Goal: Task Accomplishment & Management: Participate in discussion

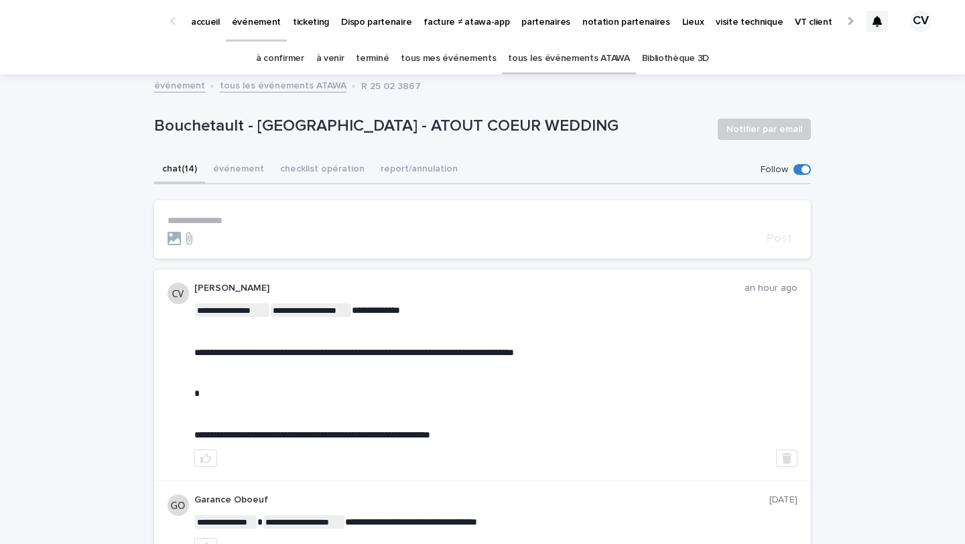
click at [298, 58] on link "à confirmer" at bounding box center [280, 59] width 48 height 32
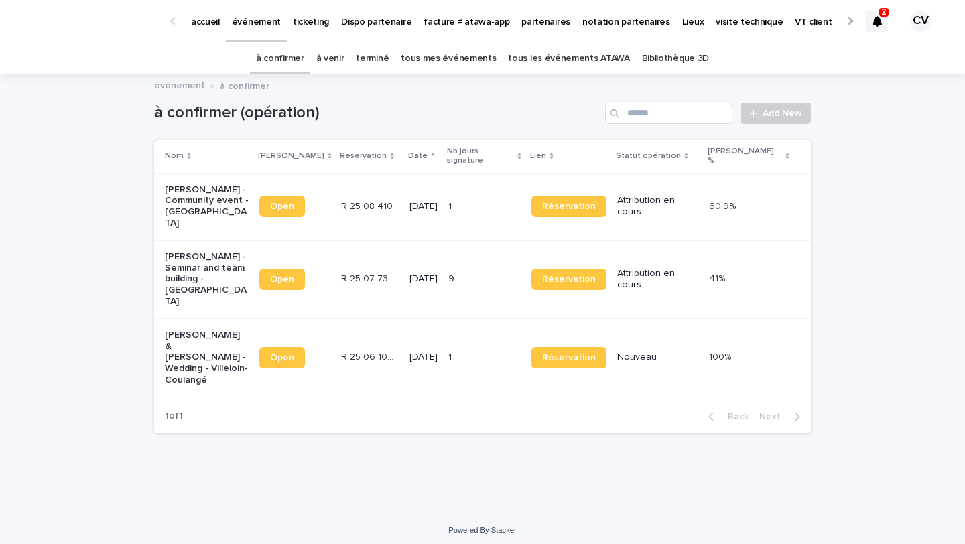
click at [196, 202] on p "Nawel Ben Saad - Community event - Strasbourg" at bounding box center [207, 206] width 84 height 45
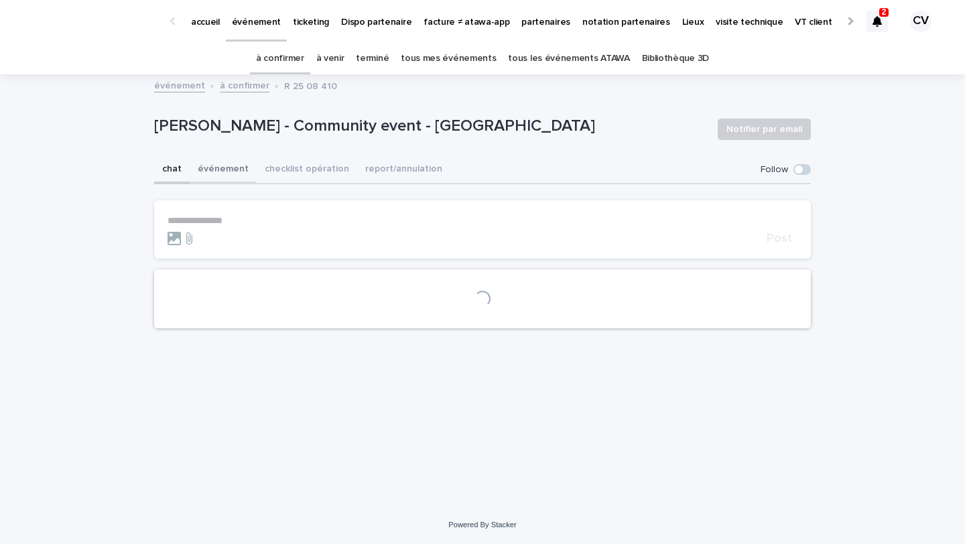
click at [237, 168] on button "événement" at bounding box center [223, 170] width 67 height 28
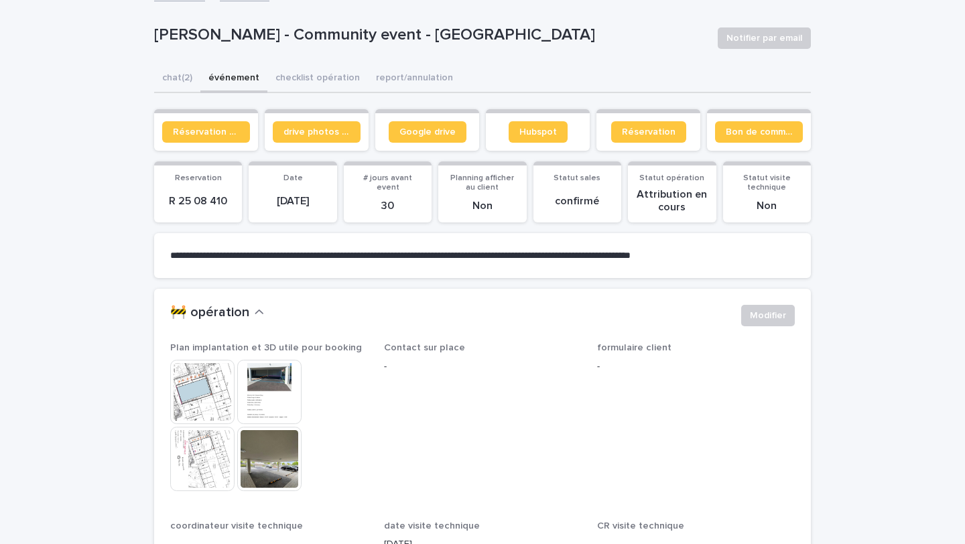
scroll to position [121, 0]
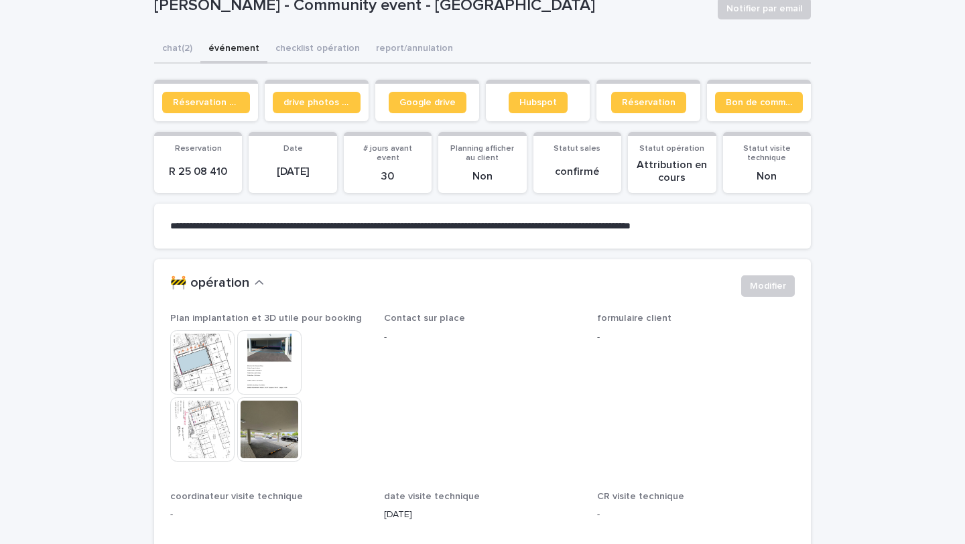
click at [272, 432] on img at bounding box center [269, 430] width 64 height 64
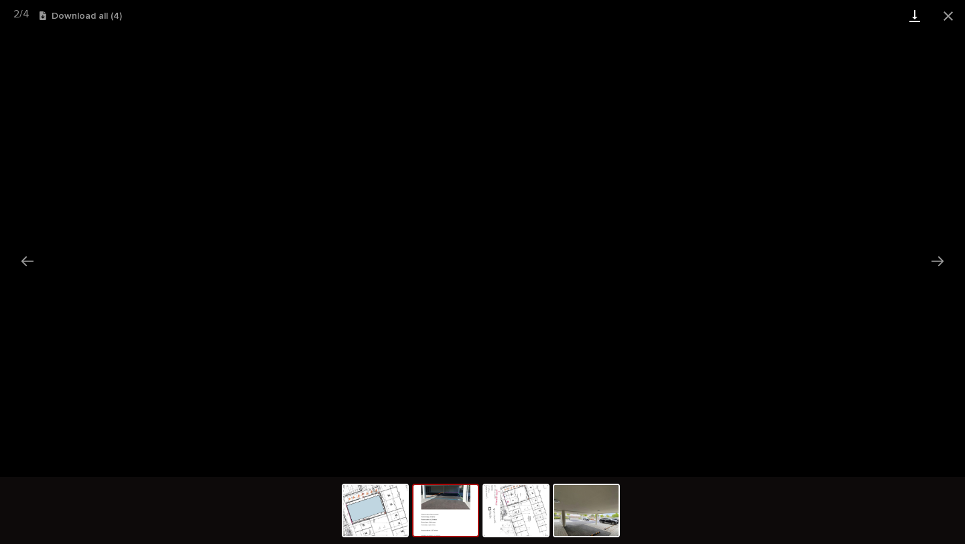
click at [918, 21] on link "Download" at bounding box center [915, 16] width 34 height 32
click at [947, 15] on button "Close gallery" at bounding box center [949, 16] width 34 height 32
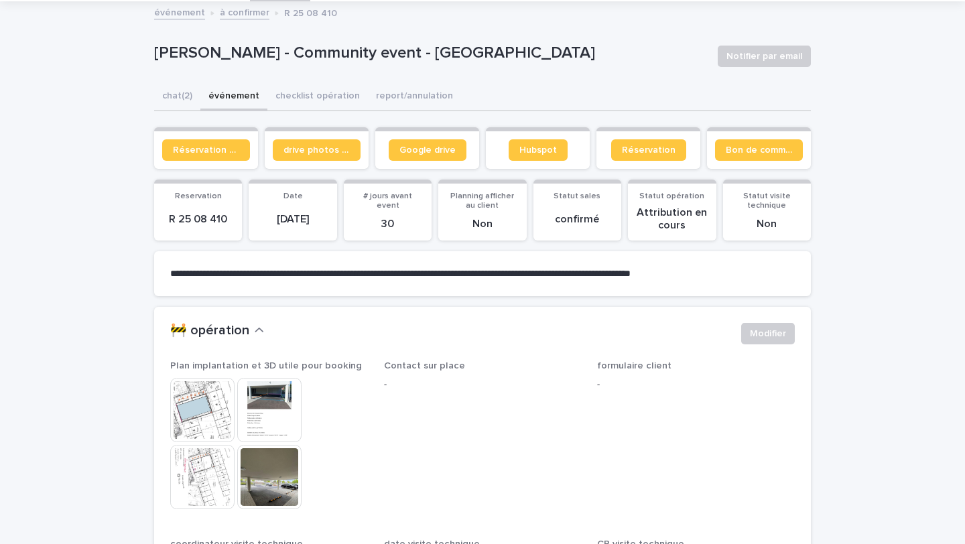
scroll to position [64, 0]
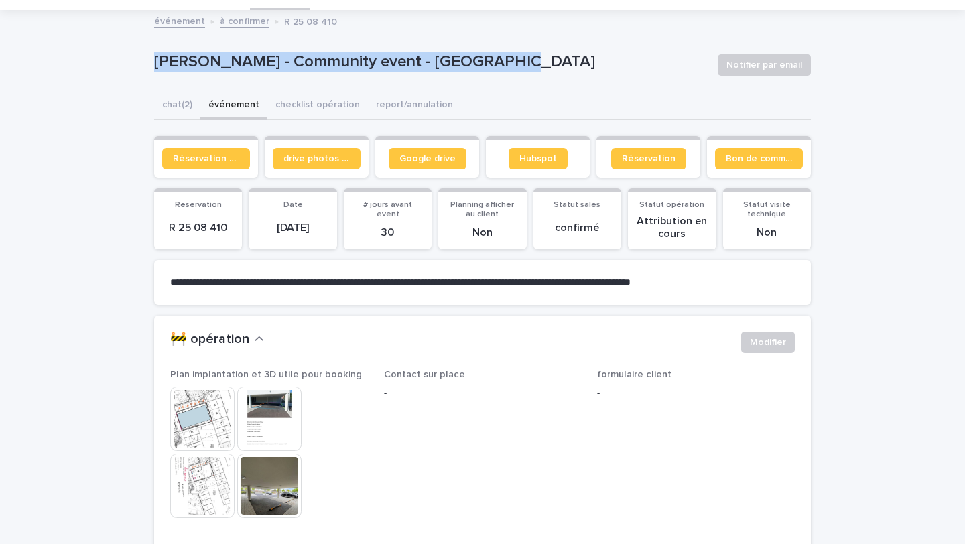
drag, startPoint x: 501, startPoint y: 65, endPoint x: 287, endPoint y: 48, distance: 215.3
click at [287, 48] on div "Nawel Ben Saad - Community event - Strasbourg Notifier par email" at bounding box center [482, 65] width 657 height 54
copy p "Nawel Ben Saad - Community event - Strasbourg"
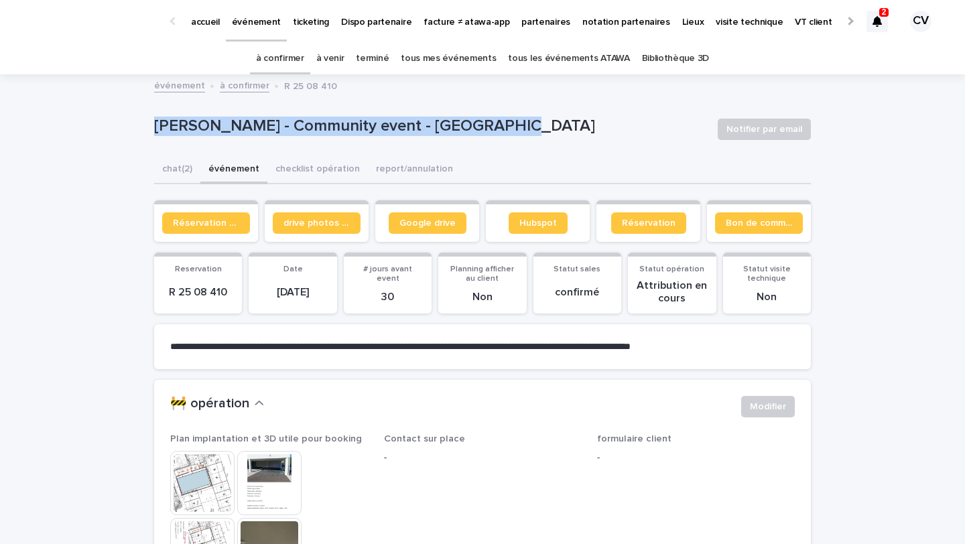
click at [340, 60] on link "à venir" at bounding box center [330, 59] width 28 height 32
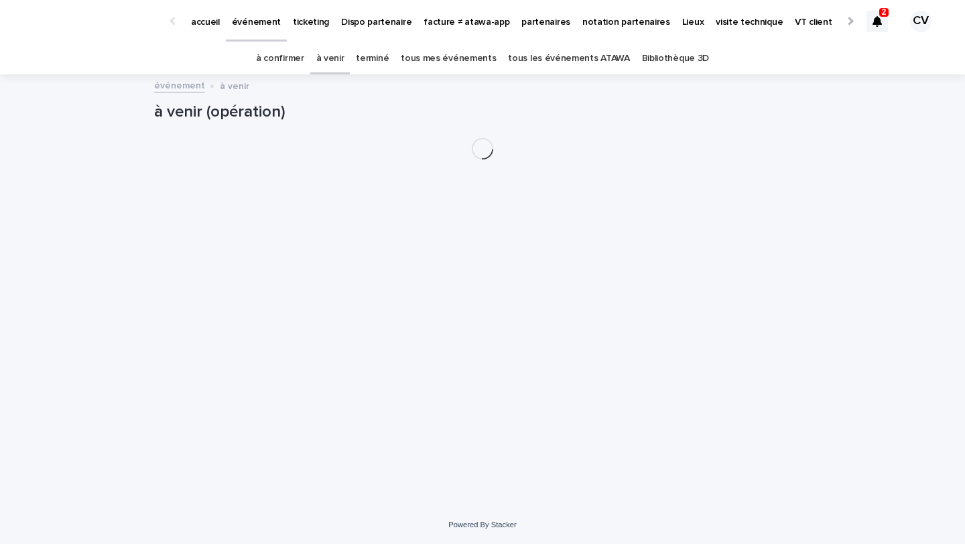
click at [579, 56] on link "tous les événements ATAWA" at bounding box center [568, 59] width 121 height 32
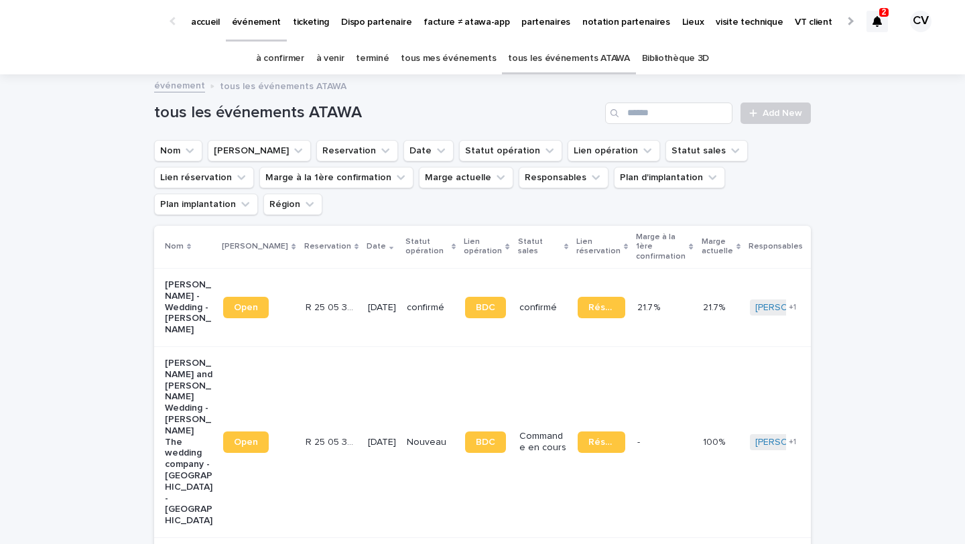
click at [881, 19] on icon at bounding box center [877, 21] width 9 height 11
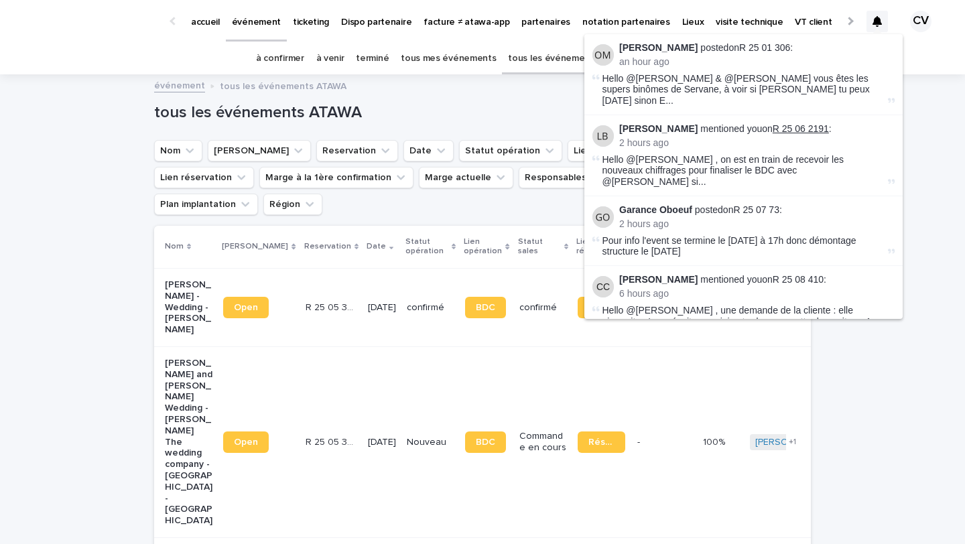
click at [773, 123] on link "R 25 06 2191" at bounding box center [801, 128] width 56 height 11
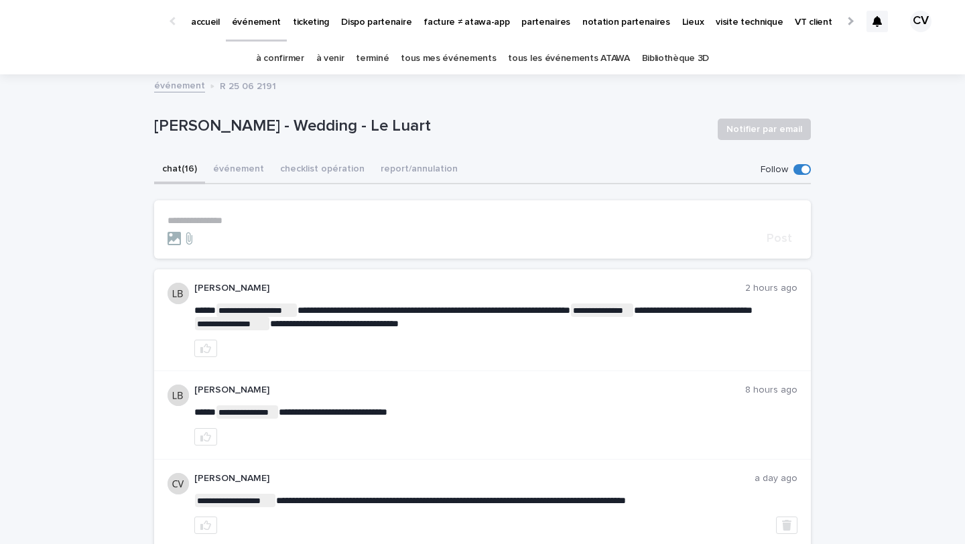
click at [227, 223] on p "**********" at bounding box center [483, 220] width 630 height 11
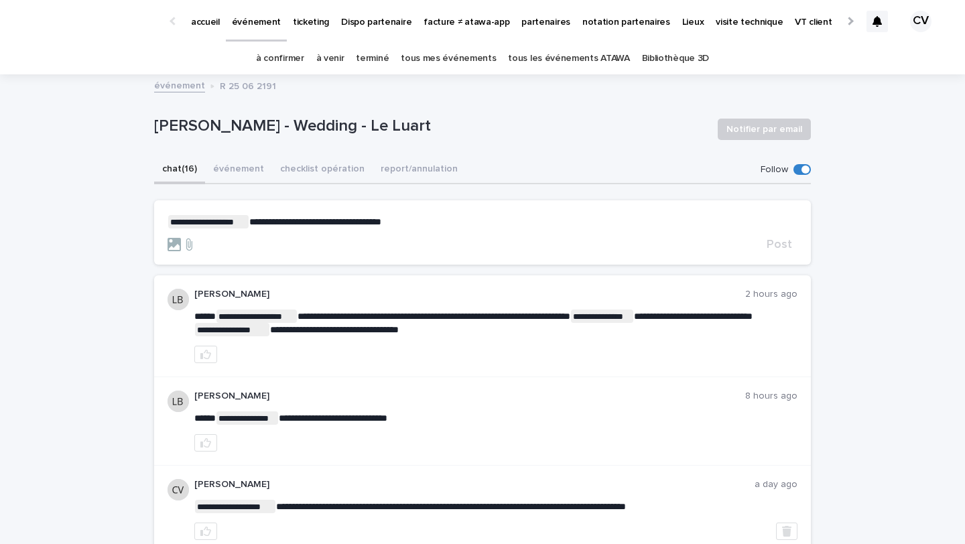
click at [252, 223] on span "**********" at bounding box center [315, 221] width 132 height 9
click at [787, 245] on span "Post" at bounding box center [779, 245] width 25 height 12
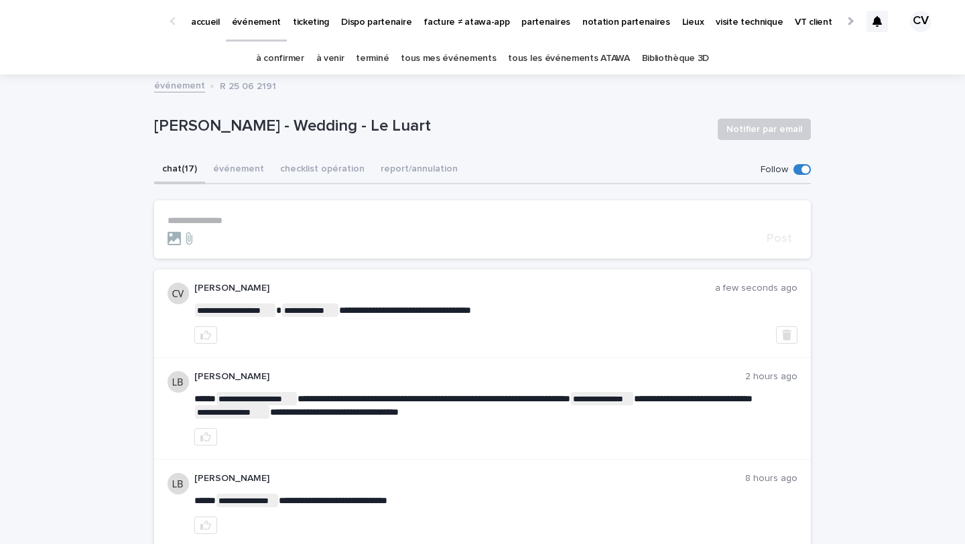
click at [872, 23] on div at bounding box center [877, 21] width 21 height 21
click at [529, 54] on link "tous les événements ATAWA" at bounding box center [568, 59] width 121 height 32
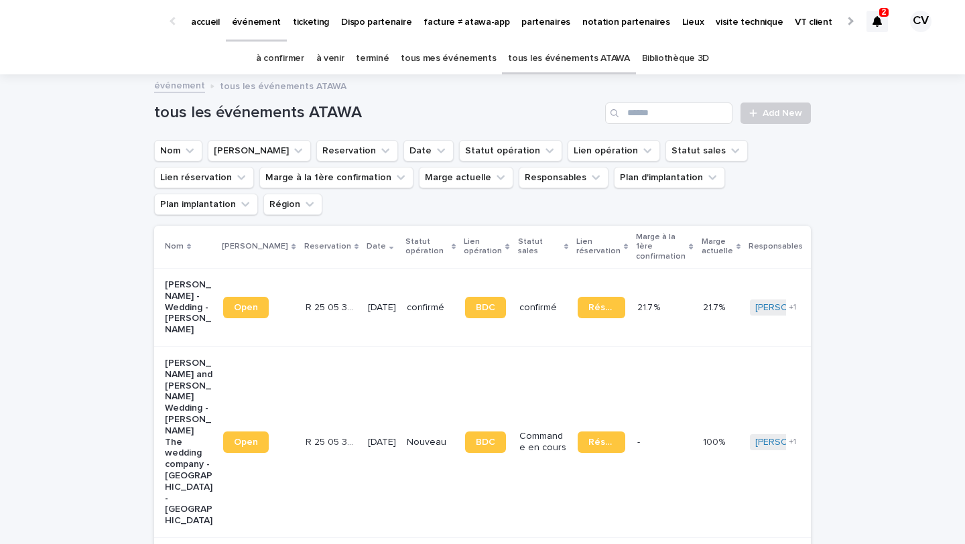
click at [309, 19] on p "ticketing" at bounding box center [311, 14] width 36 height 28
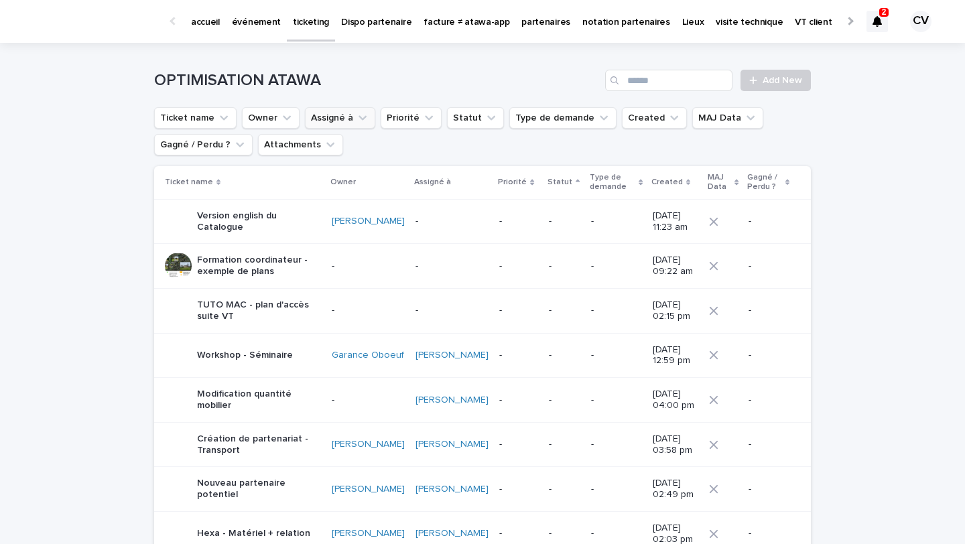
click at [341, 126] on button "Assigné à" at bounding box center [340, 117] width 70 height 21
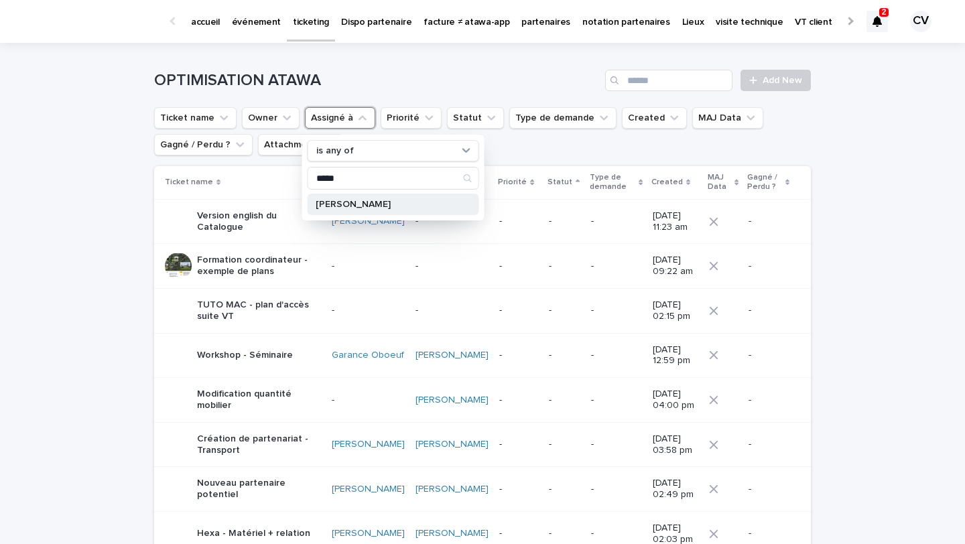
type input "*****"
click at [403, 204] on p "[PERSON_NAME]" at bounding box center [387, 204] width 142 height 9
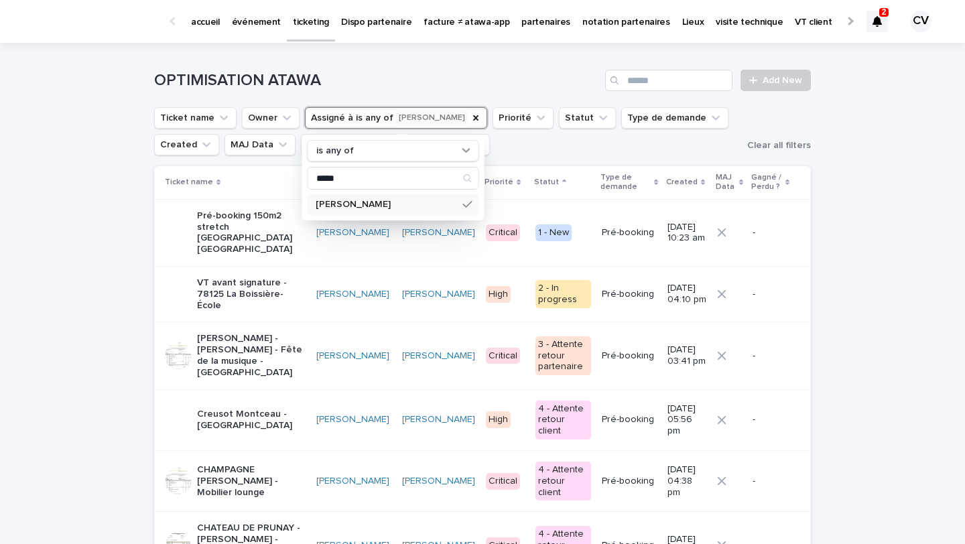
click at [257, 278] on p "VT avant signature - 78125 La Boissière-École" at bounding box center [251, 295] width 109 height 34
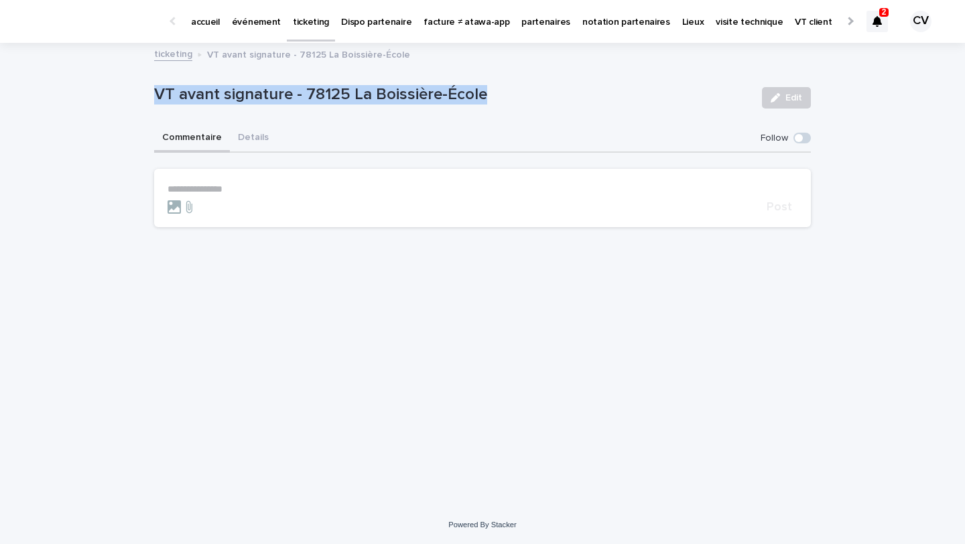
drag, startPoint x: 479, startPoint y: 94, endPoint x: 251, endPoint y: 78, distance: 229.1
click at [251, 78] on div "VT avant signature - 78125 La Boissière-École Edit" at bounding box center [482, 98] width 657 height 54
copy p "VT avant signature - 78125 La Boissière-École"
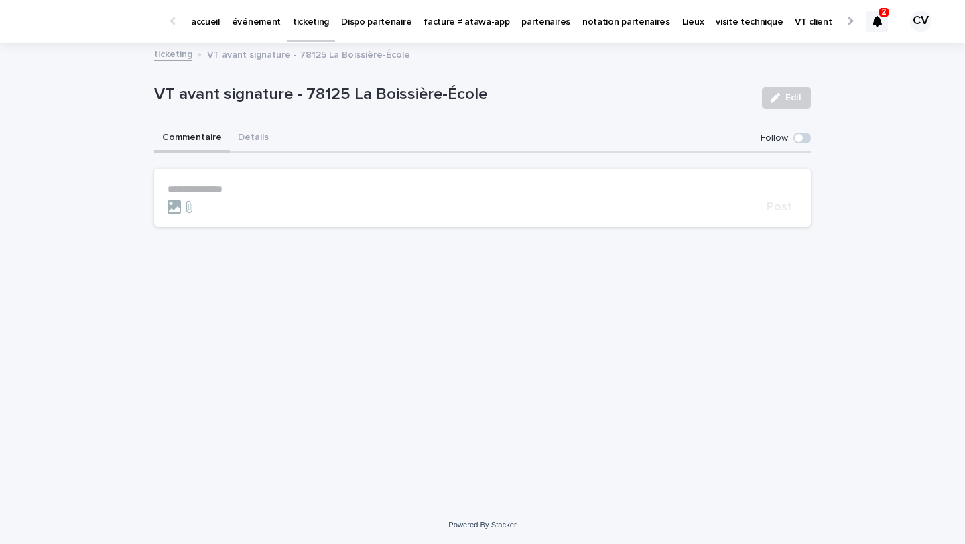
click at [203, 192] on p "**********" at bounding box center [483, 189] width 630 height 11
click at [781, 215] on span "Post" at bounding box center [779, 211] width 25 height 12
click at [881, 23] on icon at bounding box center [877, 21] width 9 height 11
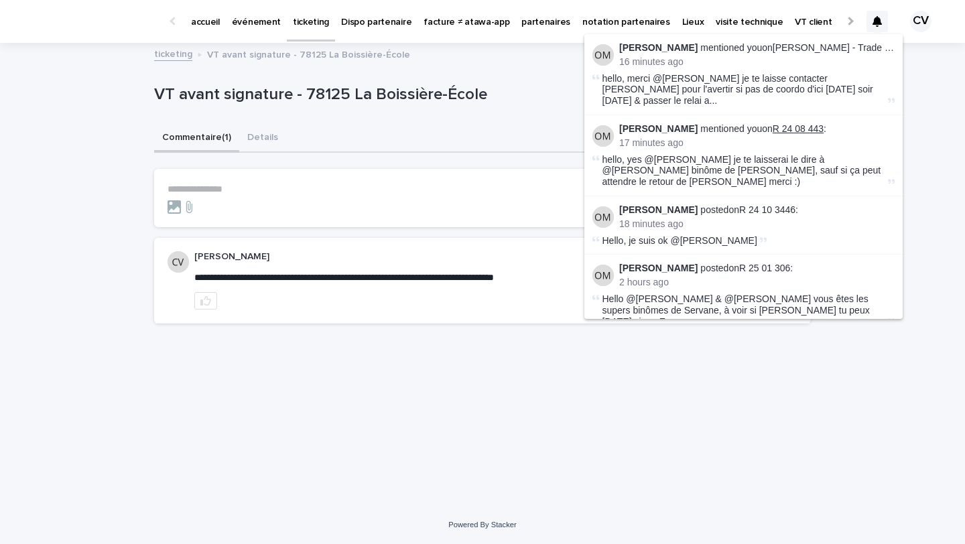
click at [817, 123] on link "R 24 08 443" at bounding box center [798, 128] width 51 height 11
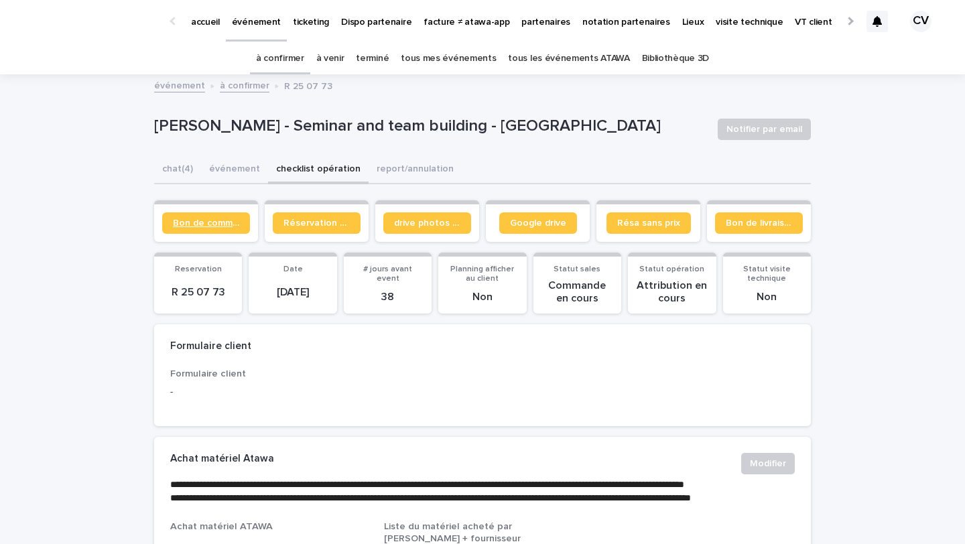
click at [204, 231] on link "Bon de commande" at bounding box center [206, 223] width 88 height 21
click at [569, 62] on link "tous les événements ATAWA" at bounding box center [568, 59] width 121 height 32
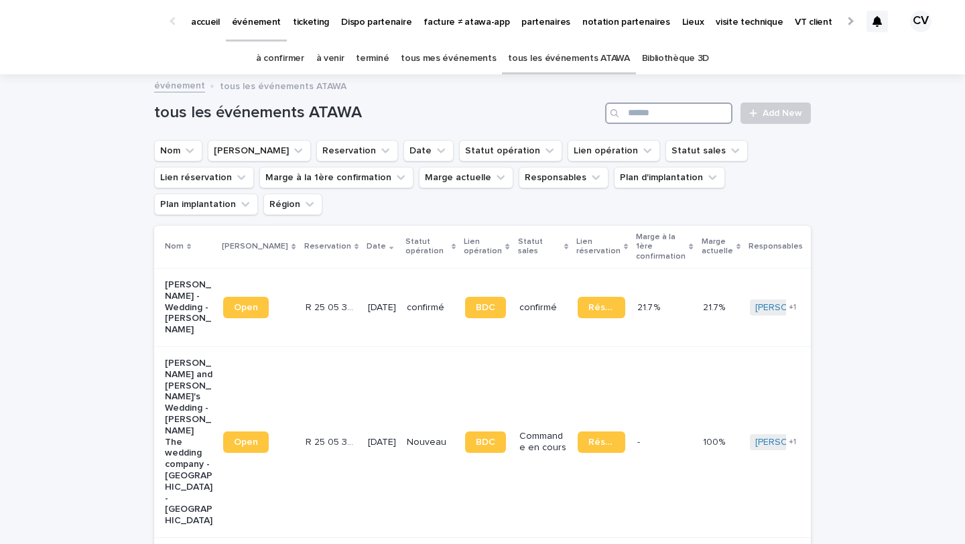
click at [629, 118] on input "Search" at bounding box center [668, 113] width 127 height 21
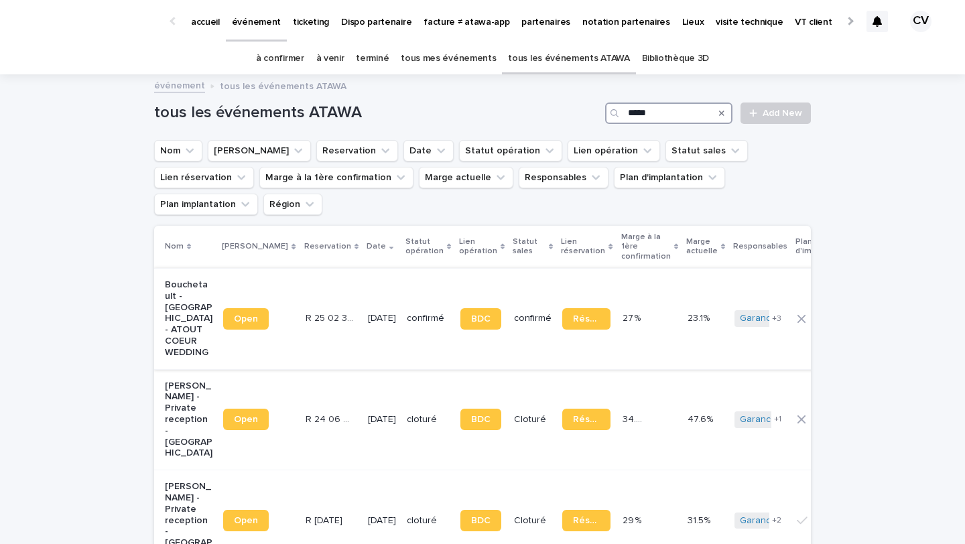
type input "*****"
click at [192, 280] on p "Bouchetault - [GEOGRAPHIC_DATA] - ATOUT COEUR WEDDING" at bounding box center [189, 319] width 48 height 79
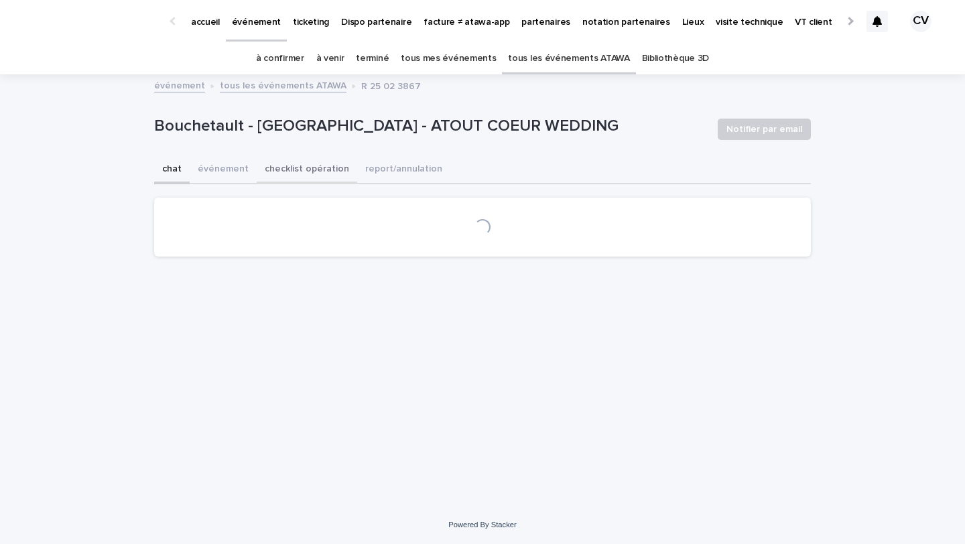
click at [292, 171] on button "checklist opération" at bounding box center [307, 170] width 101 height 28
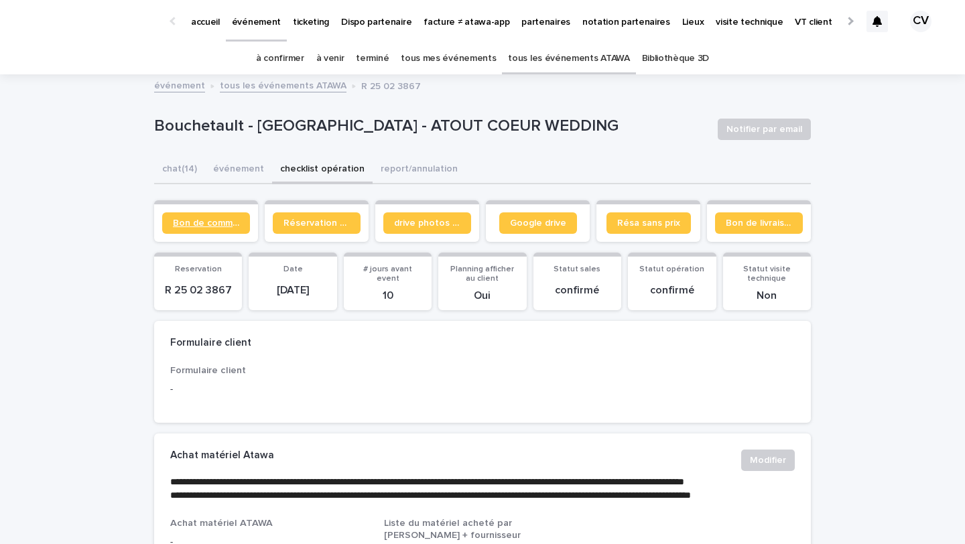
click at [225, 224] on span "Bon de commande" at bounding box center [206, 223] width 66 height 9
click at [186, 167] on button "chat (14)" at bounding box center [179, 170] width 51 height 28
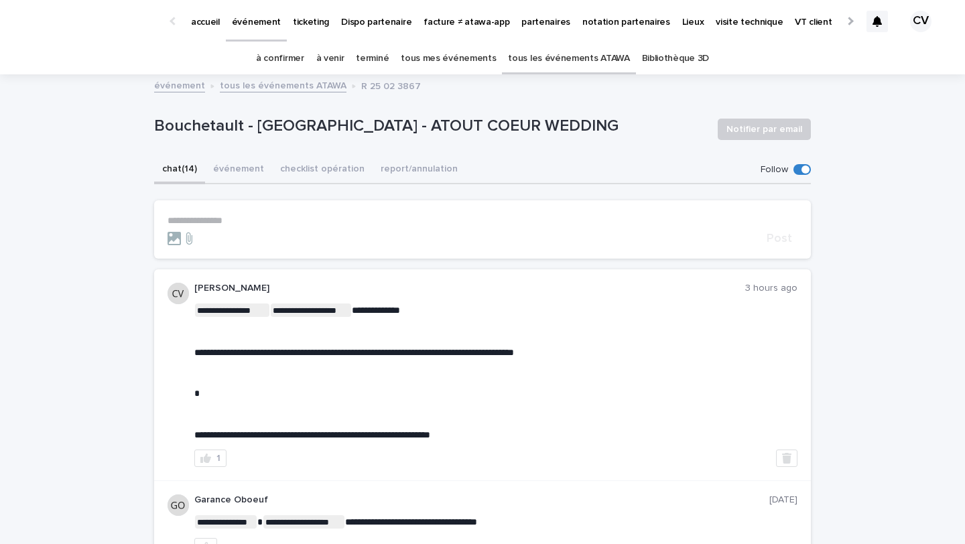
click at [238, 225] on p "**********" at bounding box center [483, 220] width 630 height 11
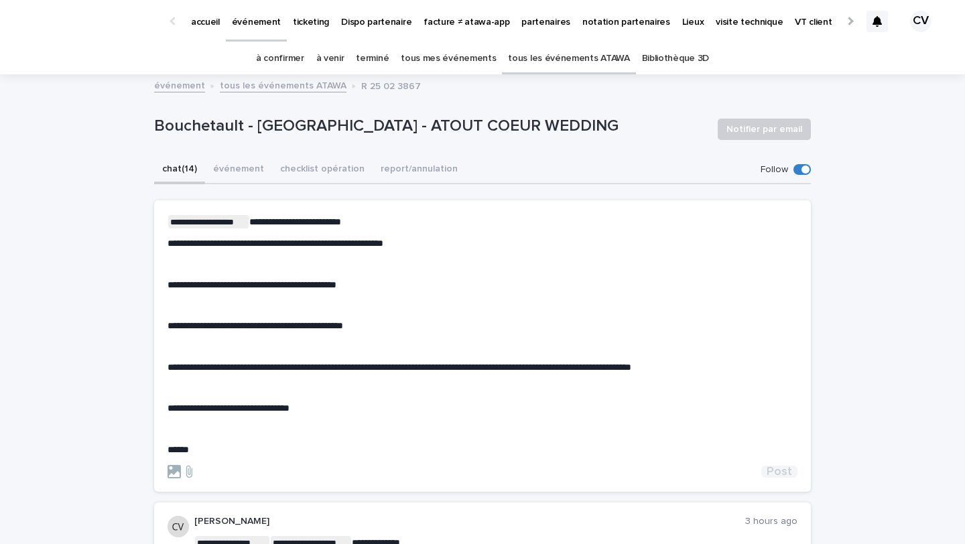
click at [784, 468] on span "Post" at bounding box center [779, 472] width 25 height 12
